Goal: Find specific page/section

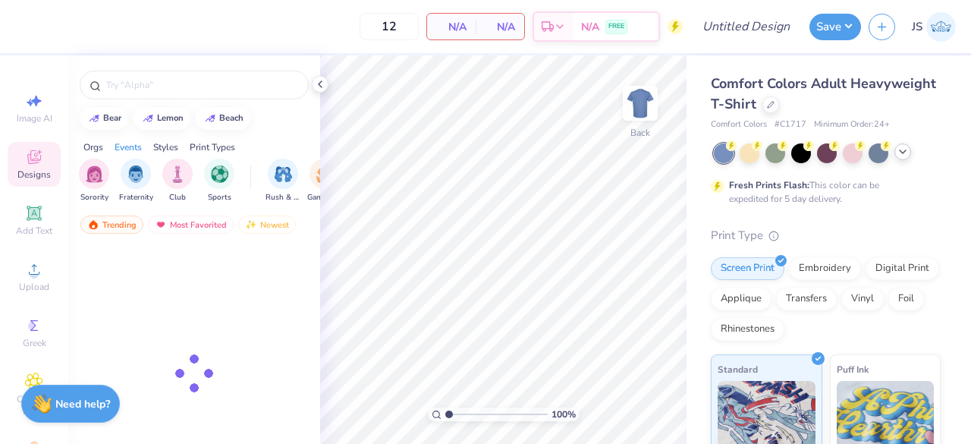
click at [903, 154] on icon at bounding box center [902, 152] width 12 height 12
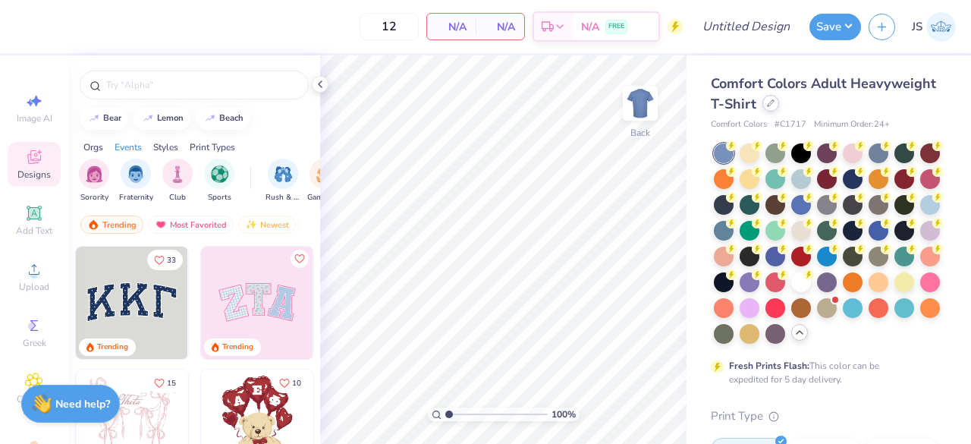
click at [779, 108] on div at bounding box center [770, 103] width 17 height 17
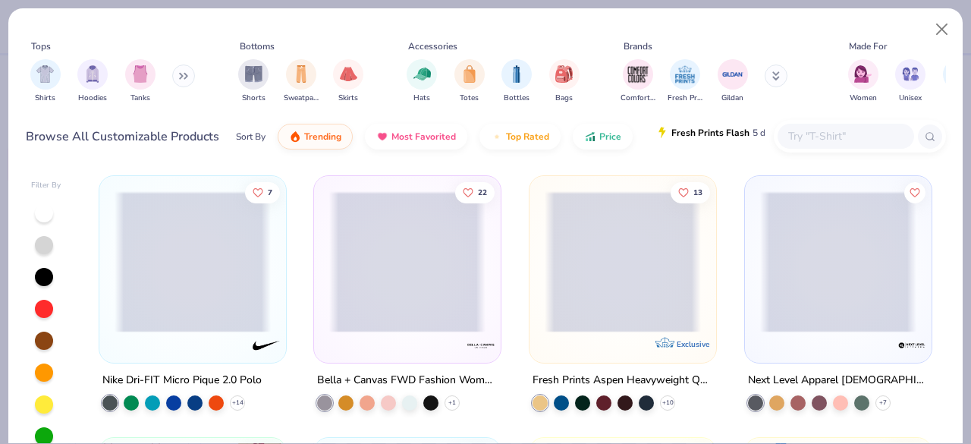
click at [714, 133] on span "Fresh Prints Flash" at bounding box center [710, 133] width 78 height 12
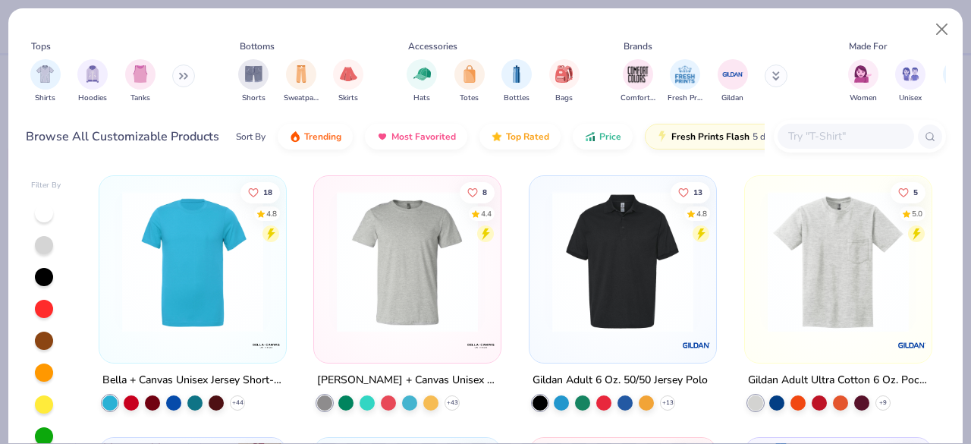
click at [828, 135] on input "text" at bounding box center [844, 135] width 117 height 17
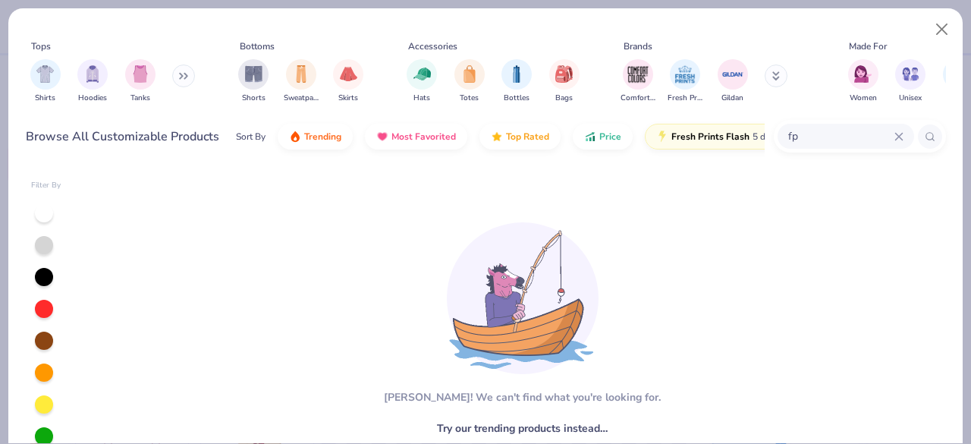
type input "f"
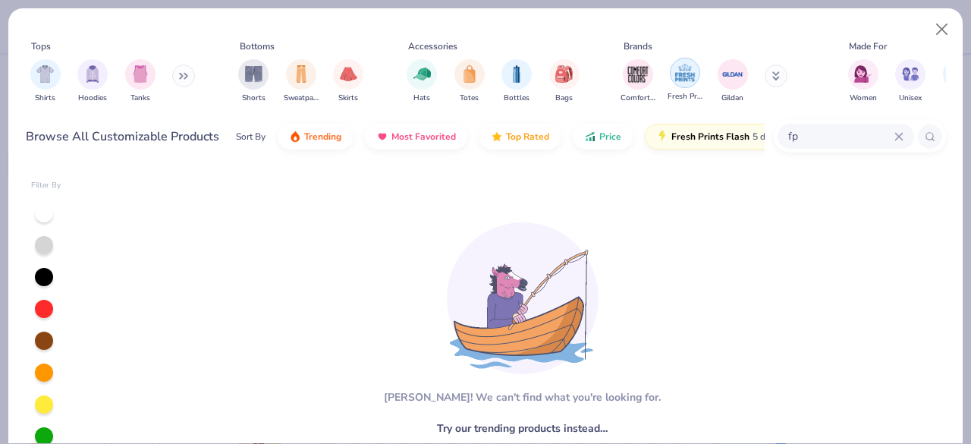
type input "fp"
click at [678, 81] on img "filter for Fresh Prints" at bounding box center [684, 72] width 23 height 23
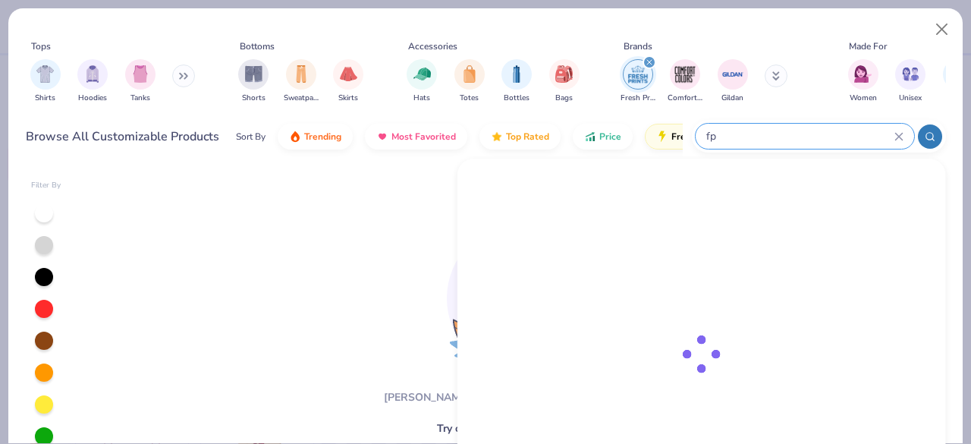
click at [815, 138] on input "fp" at bounding box center [800, 135] width 190 height 17
click at [900, 139] on icon at bounding box center [898, 136] width 9 height 9
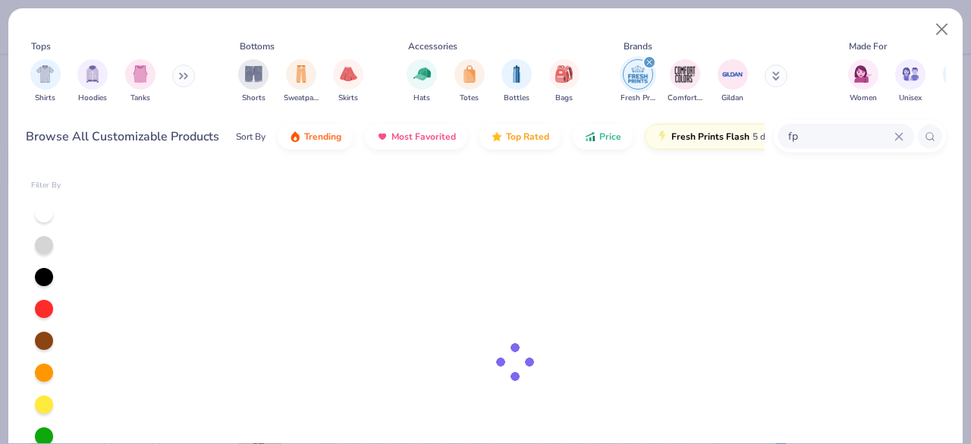
click at [895, 134] on icon at bounding box center [898, 136] width 9 height 9
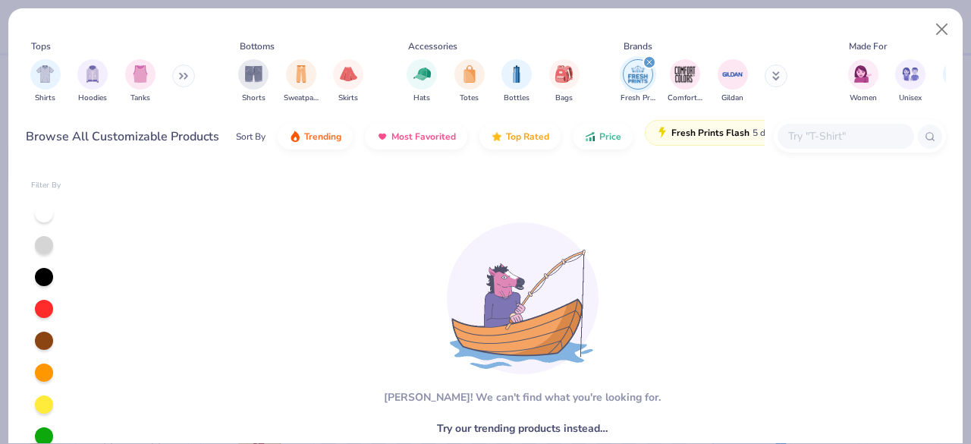
click at [730, 139] on button "Fresh Prints Flash 5 day delivery" at bounding box center [732, 133] width 175 height 26
